Goal: Task Accomplishment & Management: Manage account settings

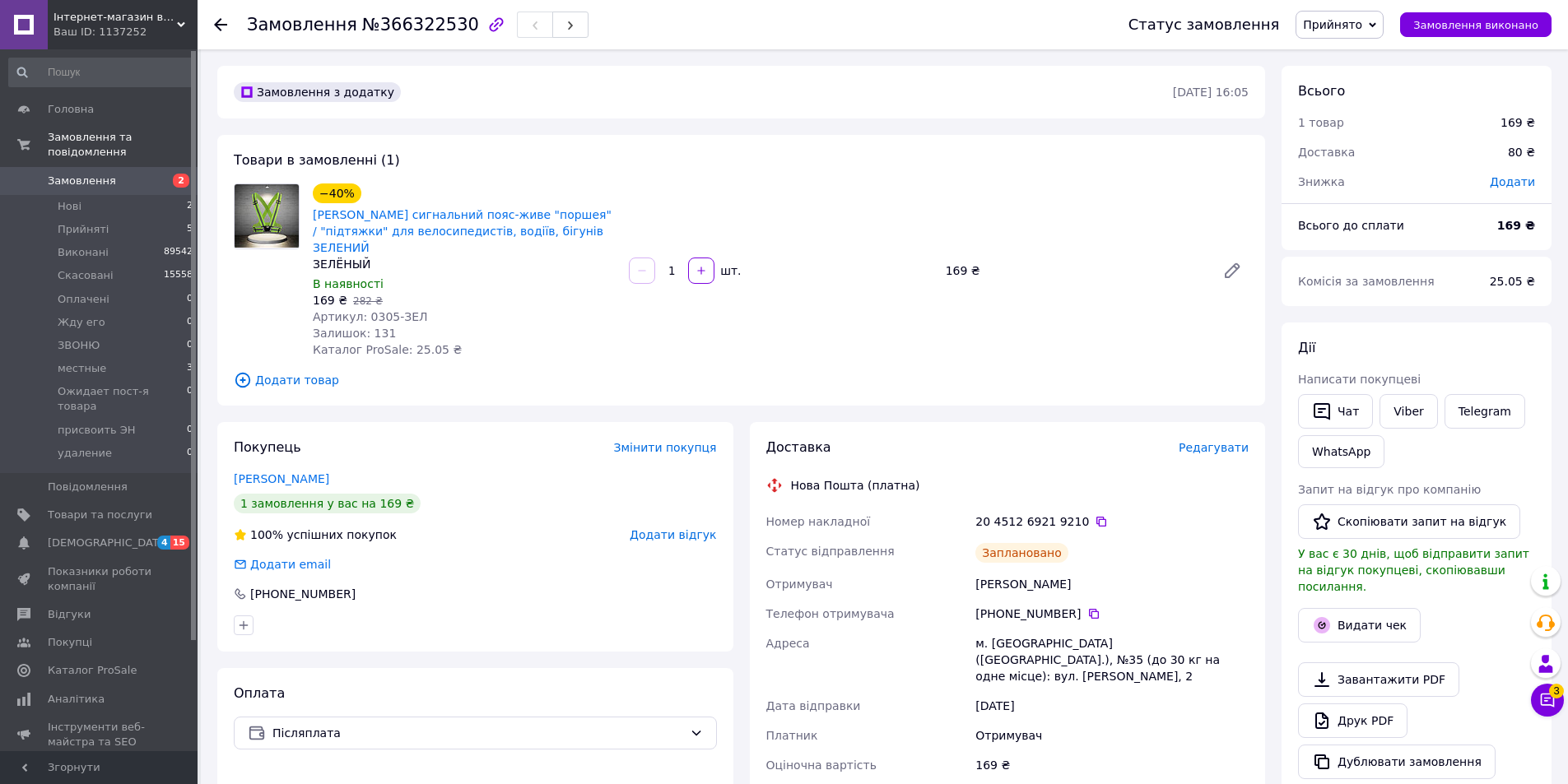
scroll to position [125, 0]
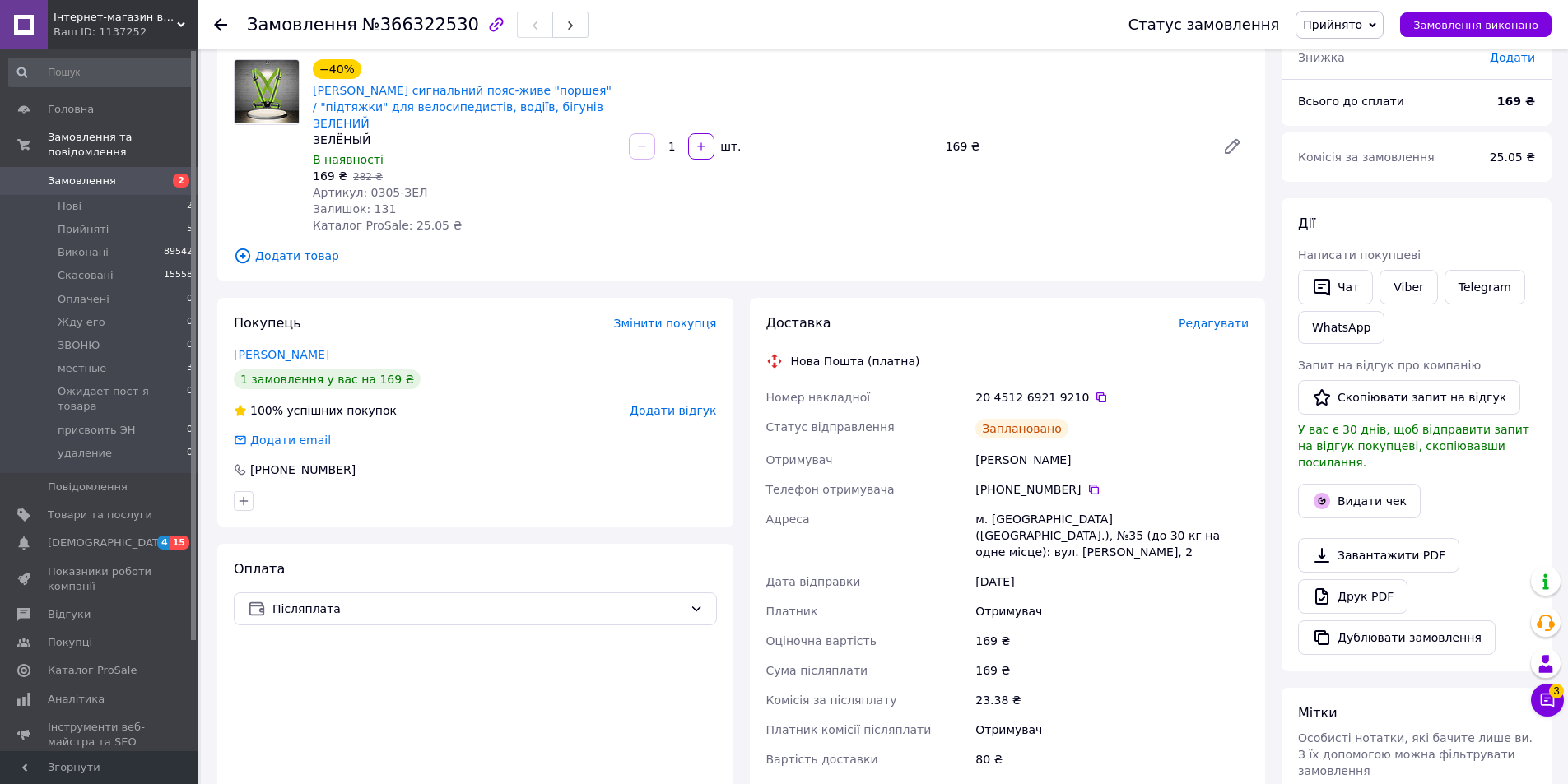
click at [113, 174] on span "Замовлення" at bounding box center [100, 181] width 104 height 15
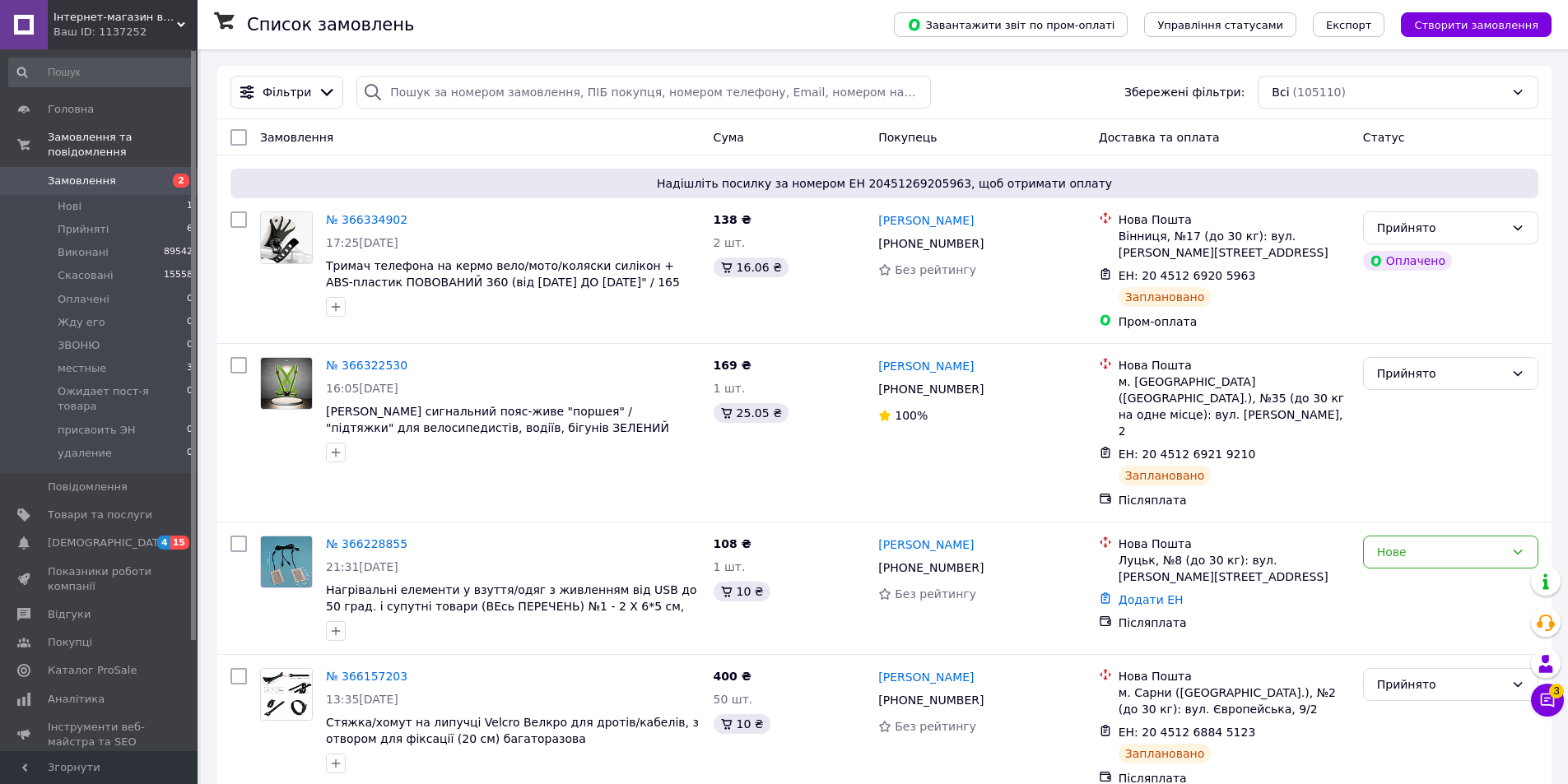
click at [120, 167] on link "Замовлення 2" at bounding box center [101, 181] width 203 height 28
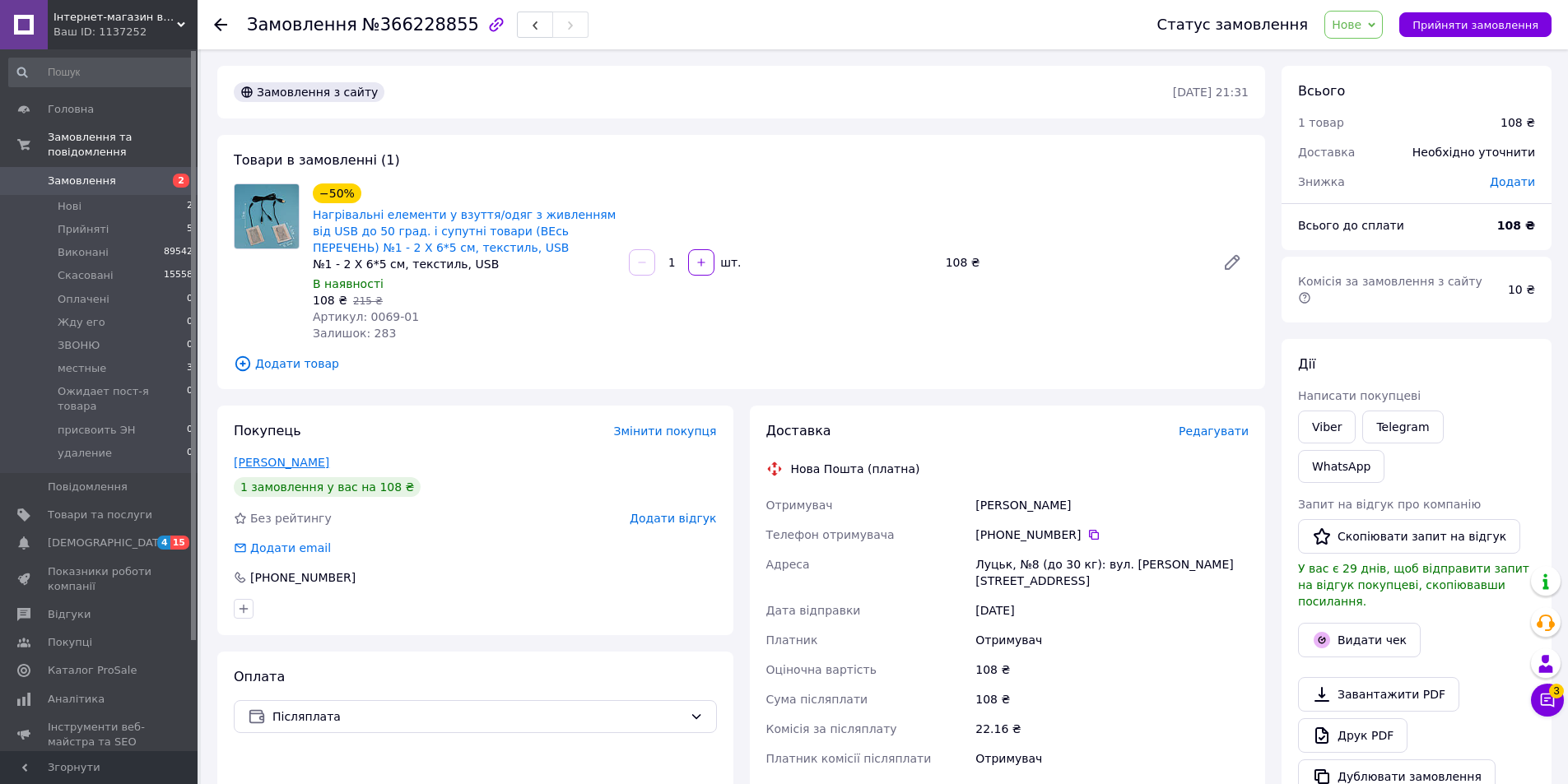
click at [304, 461] on link "[PERSON_NAME]" at bounding box center [281, 462] width 96 height 13
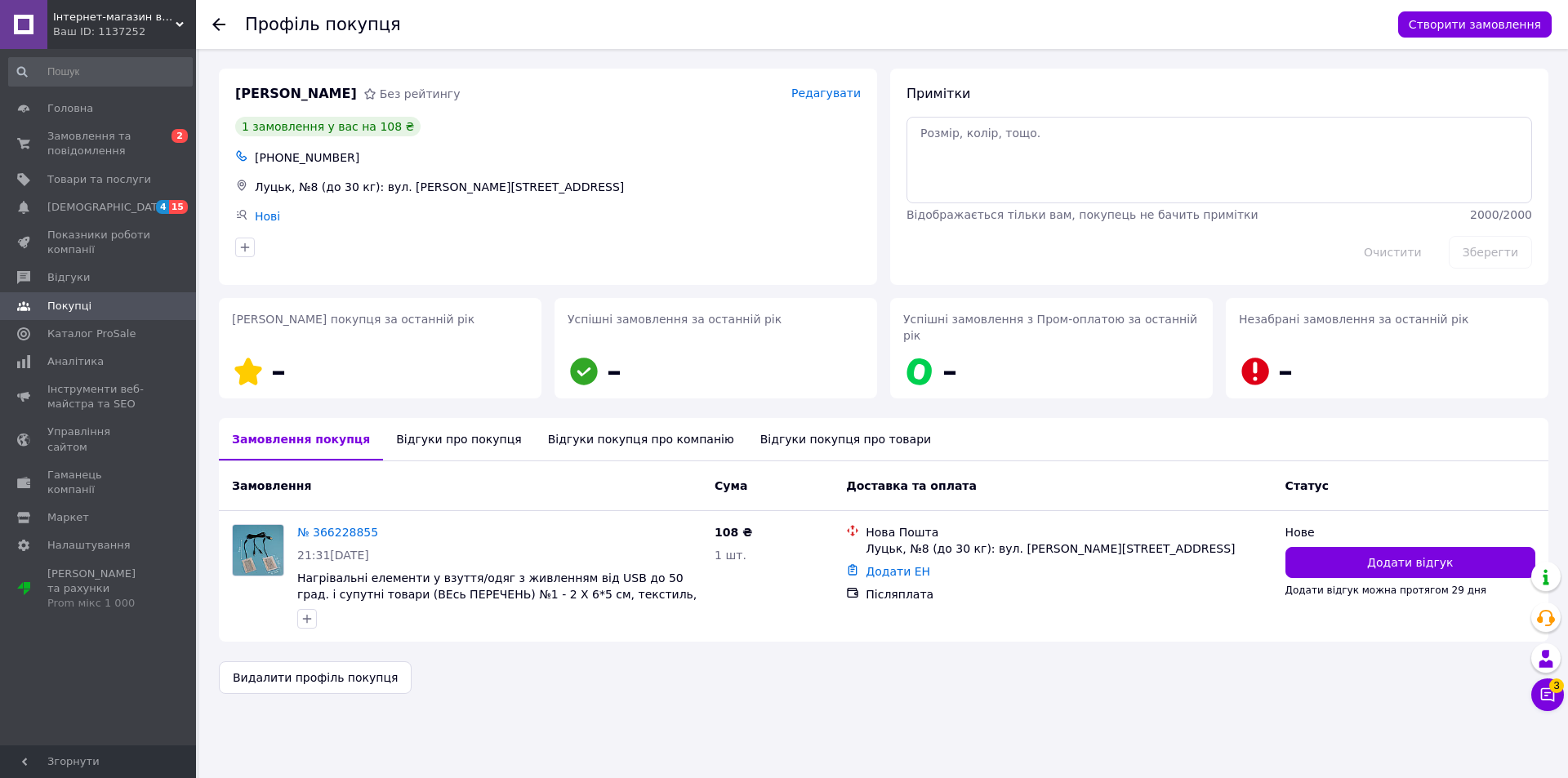
click at [453, 421] on div "Відгуки про покупця" at bounding box center [459, 439] width 151 height 42
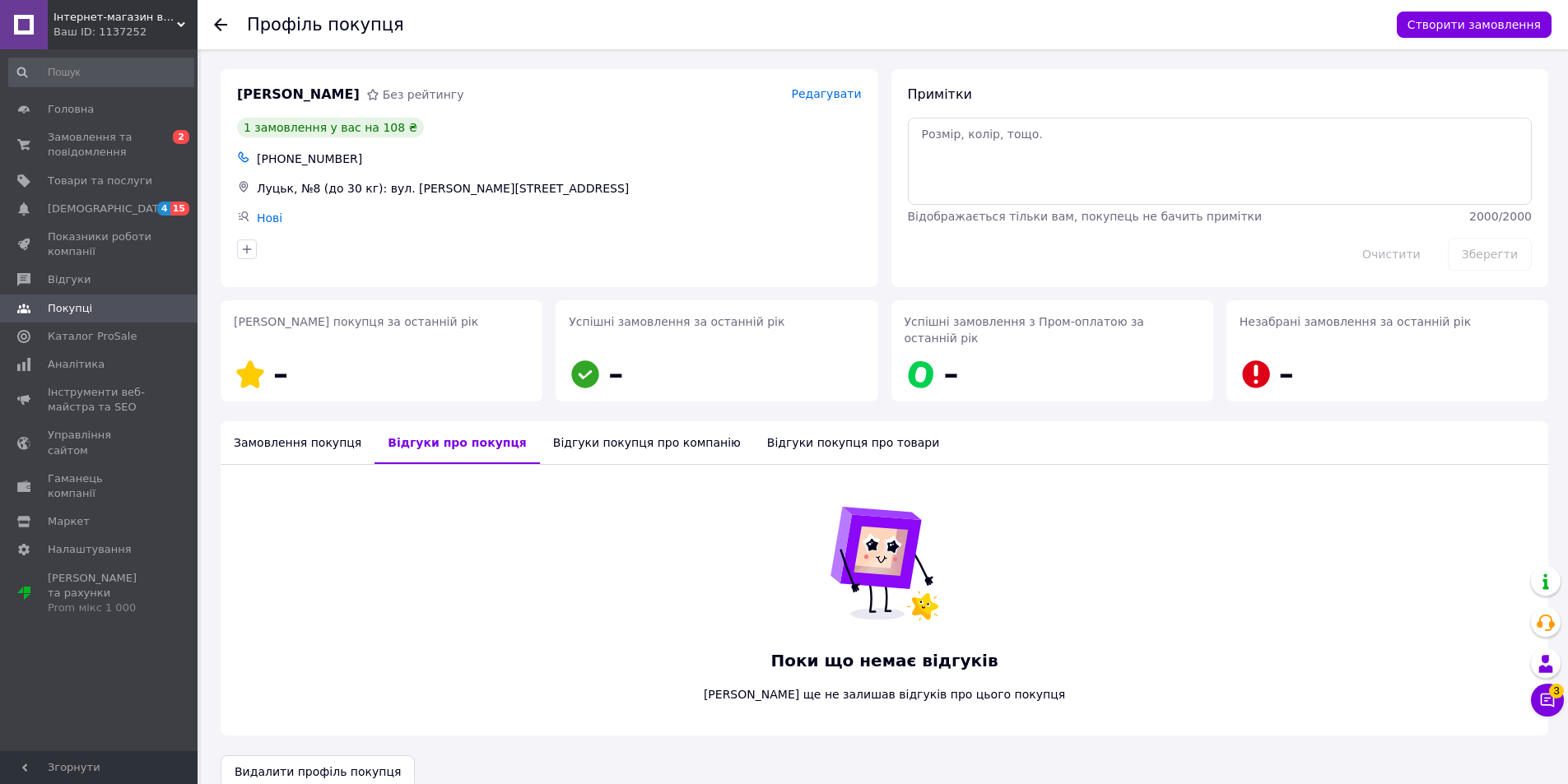
click at [343, 428] on div "Замовлення покупця" at bounding box center [297, 443] width 154 height 43
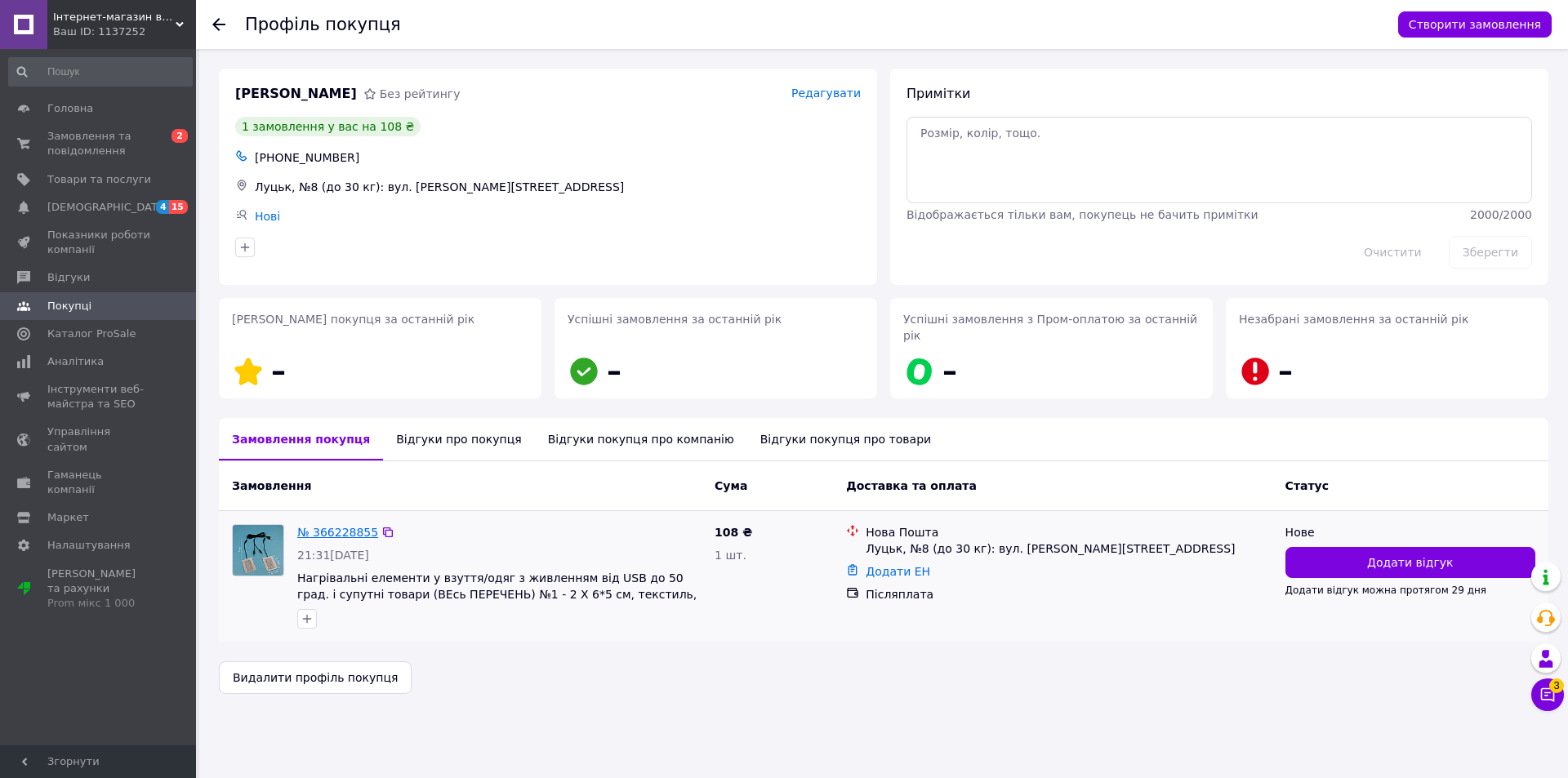
click at [348, 526] on link "№ 366228855" at bounding box center [338, 533] width 81 height 13
